Goal: Task Accomplishment & Management: Manage account settings

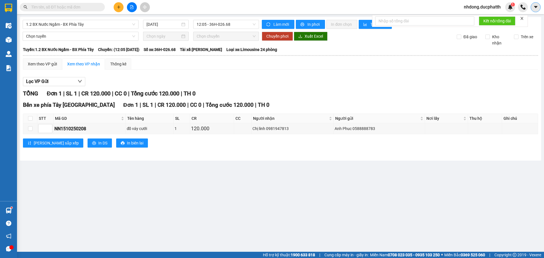
click at [538, 8] on icon "caret-down" at bounding box center [536, 7] width 5 height 5
drag, startPoint x: 482, startPoint y: 9, endPoint x: 470, endPoint y: 5, distance: 12.5
click at [480, 8] on span "nhdong.ducphatth" at bounding box center [483, 6] width 46 height 7
click at [481, 19] on span "Đăng xuất" at bounding box center [484, 17] width 35 height 6
